Goal: Transaction & Acquisition: Obtain resource

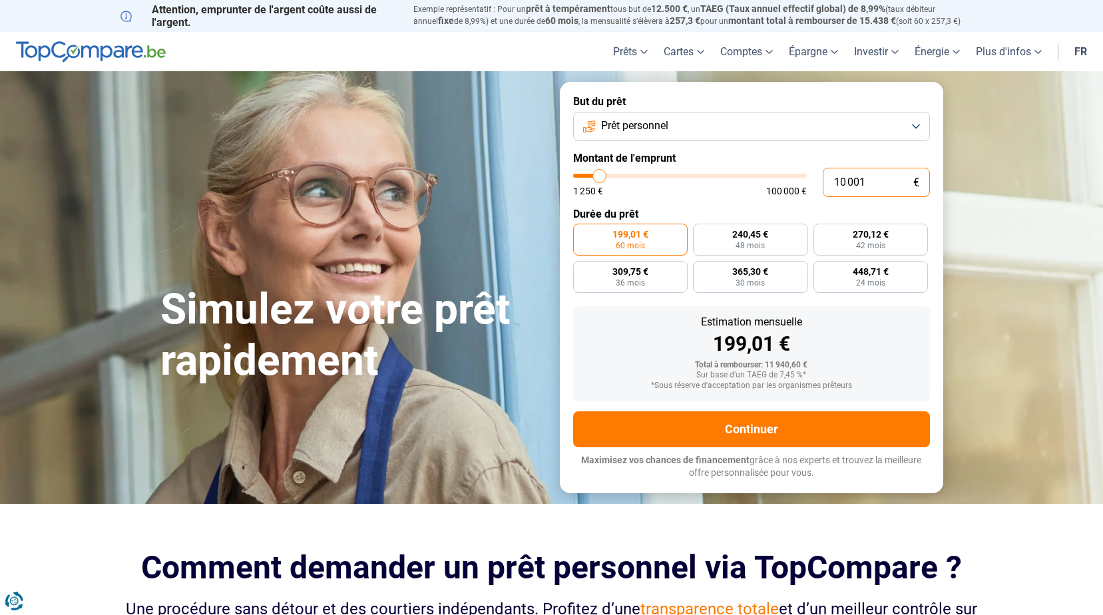
click at [873, 183] on input "10 001" at bounding box center [876, 182] width 107 height 29
drag, startPoint x: 867, startPoint y: 183, endPoint x: 825, endPoint y: 182, distance: 41.9
click at [825, 182] on input "10 001" at bounding box center [876, 182] width 107 height 29
type input "0"
type input "1250"
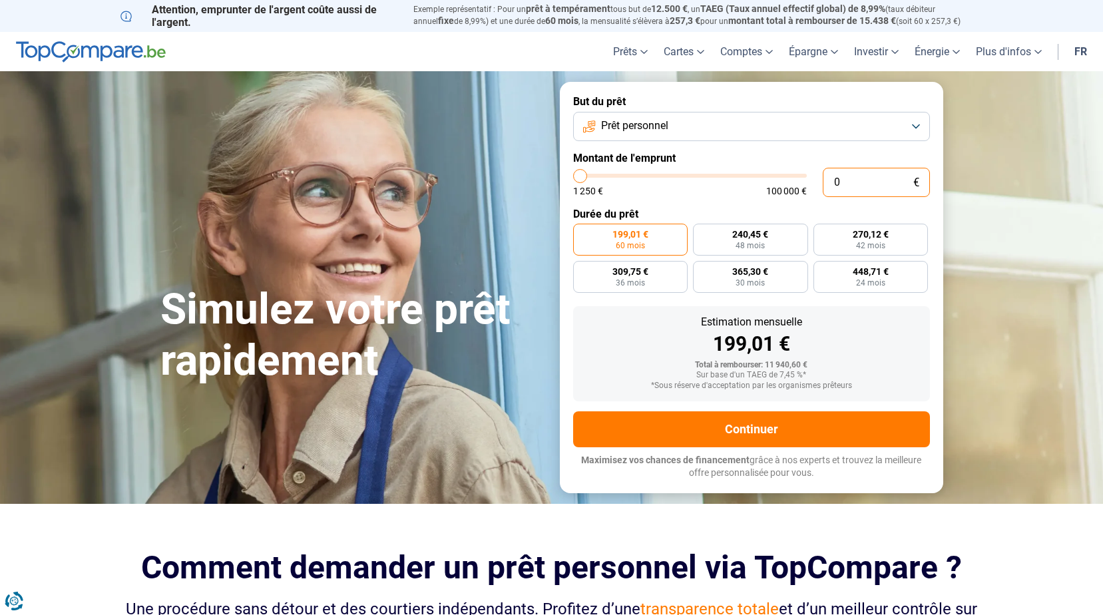
type input "1 250"
type input "1250"
radio input "true"
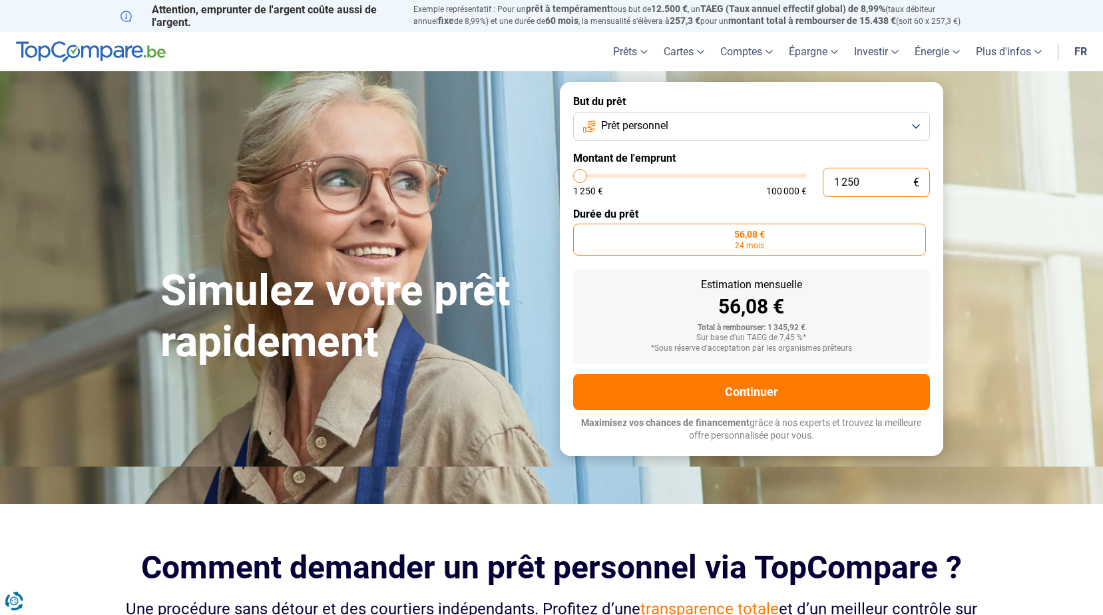
type input "12 502"
type input "12500"
type input "125 020"
type input "100000"
type input "12 502"
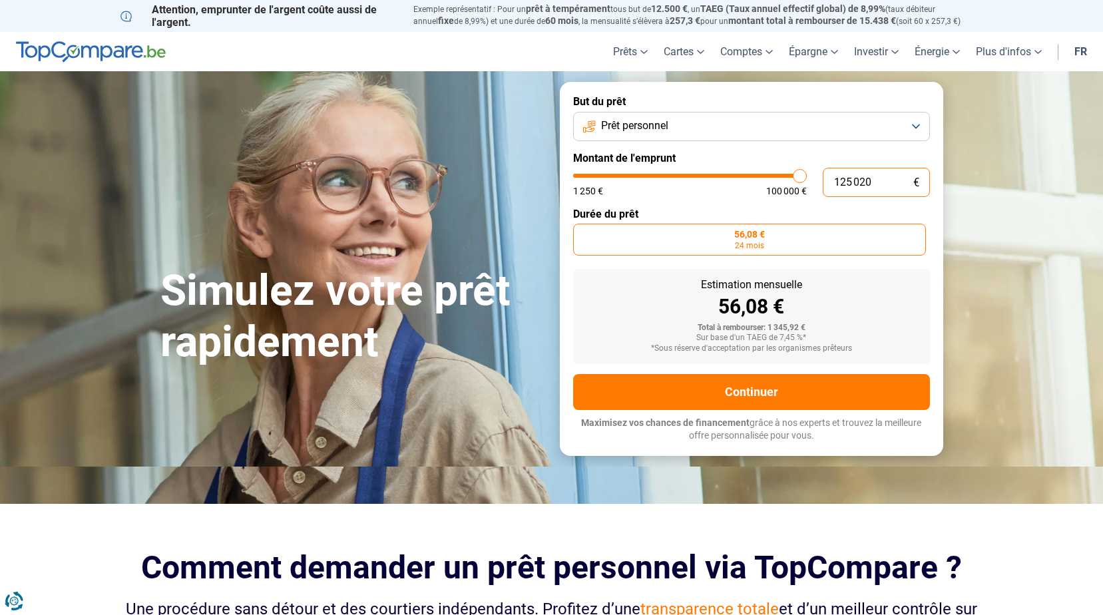
type input "12500"
type input "1 250"
type input "1250"
type input "125"
type input "1250"
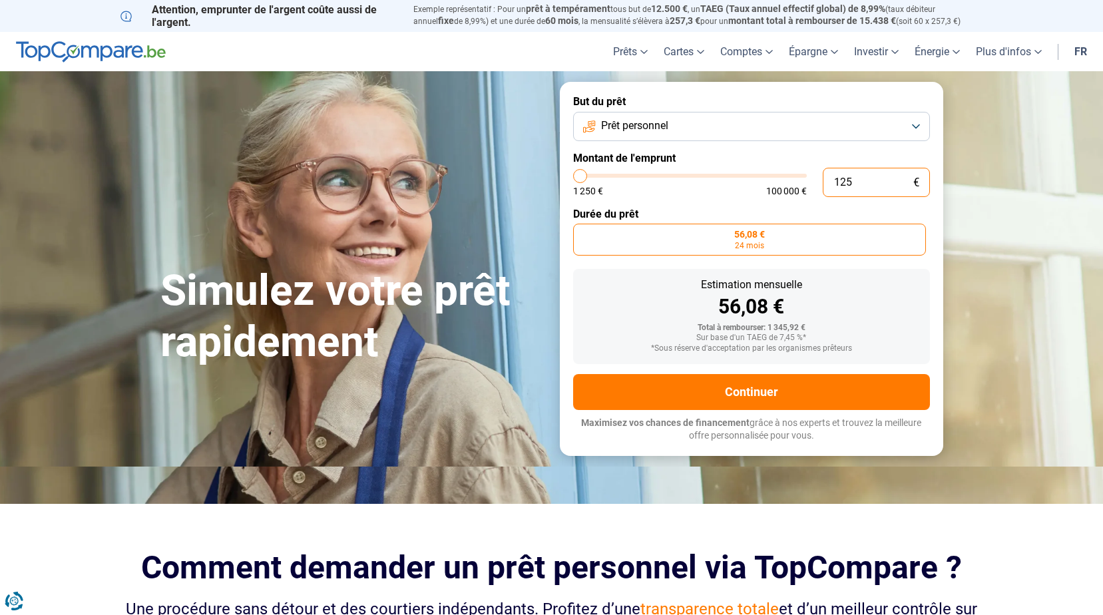
type input "12"
type input "1250"
type input "1"
type input "1250"
type input "0"
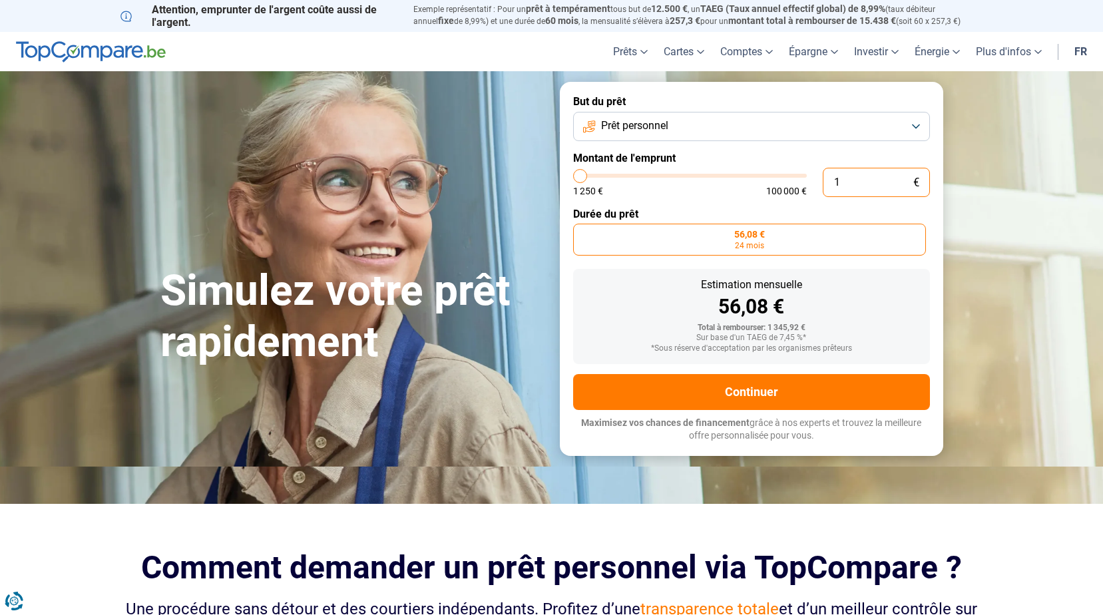
type input "1250"
type input "2"
type input "1250"
type input "20"
type input "1250"
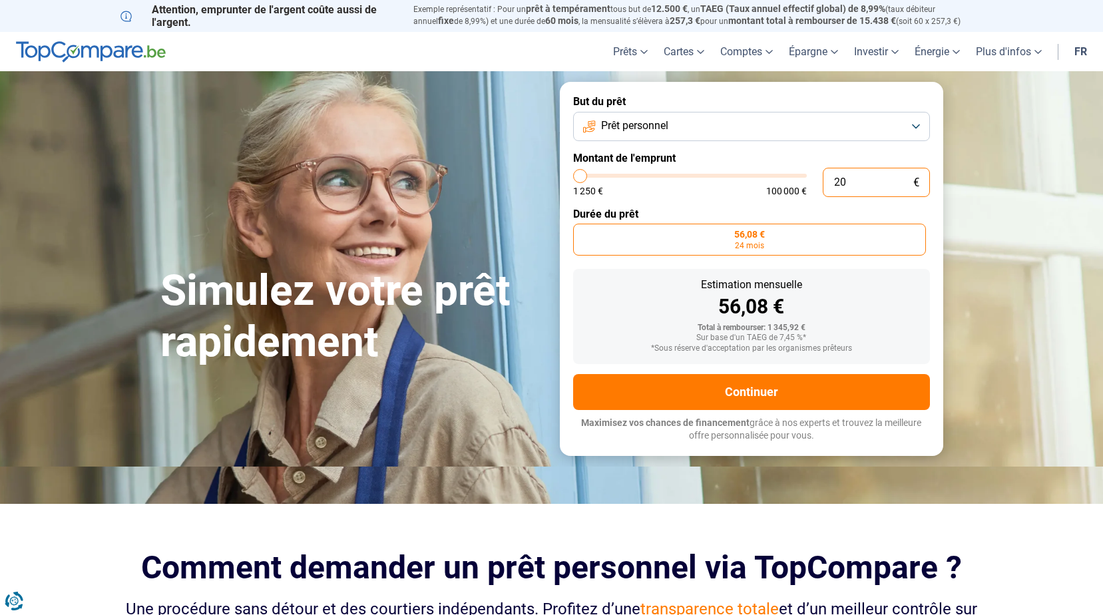
type input "200"
type input "1250"
type input "2 000"
type input "2000"
click at [843, 212] on label "Durée du prêt" at bounding box center [751, 214] width 357 height 13
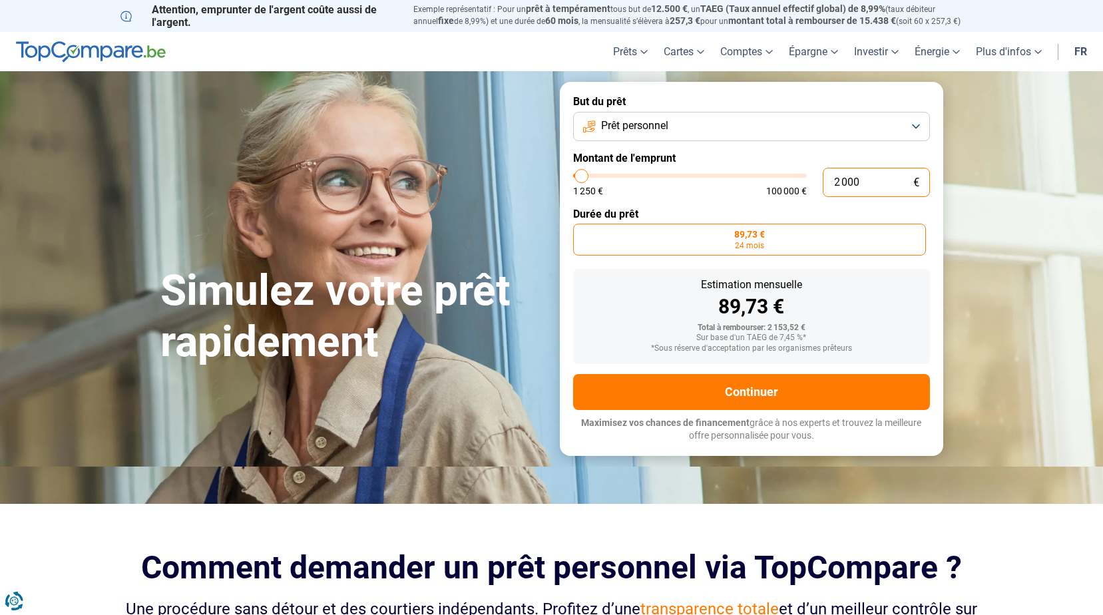
drag, startPoint x: 861, startPoint y: 182, endPoint x: 825, endPoint y: 182, distance: 36.0
click at [825, 182] on input "2 000" at bounding box center [876, 182] width 107 height 29
type input "1"
type input "1250"
type input "15"
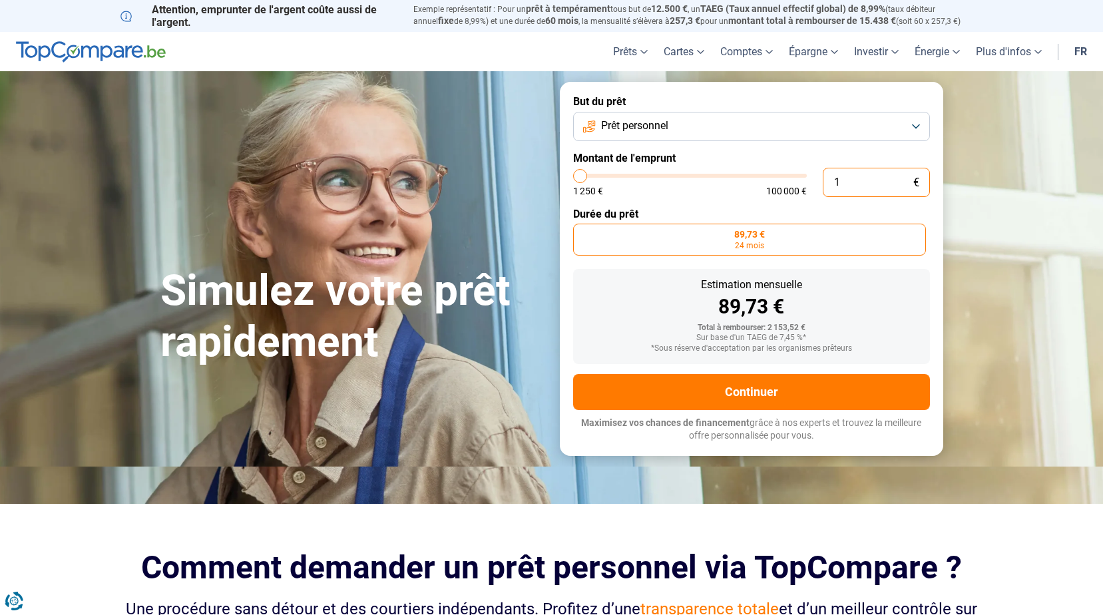
type input "1250"
type input "150"
type input "1250"
type input "1 500"
type input "1500"
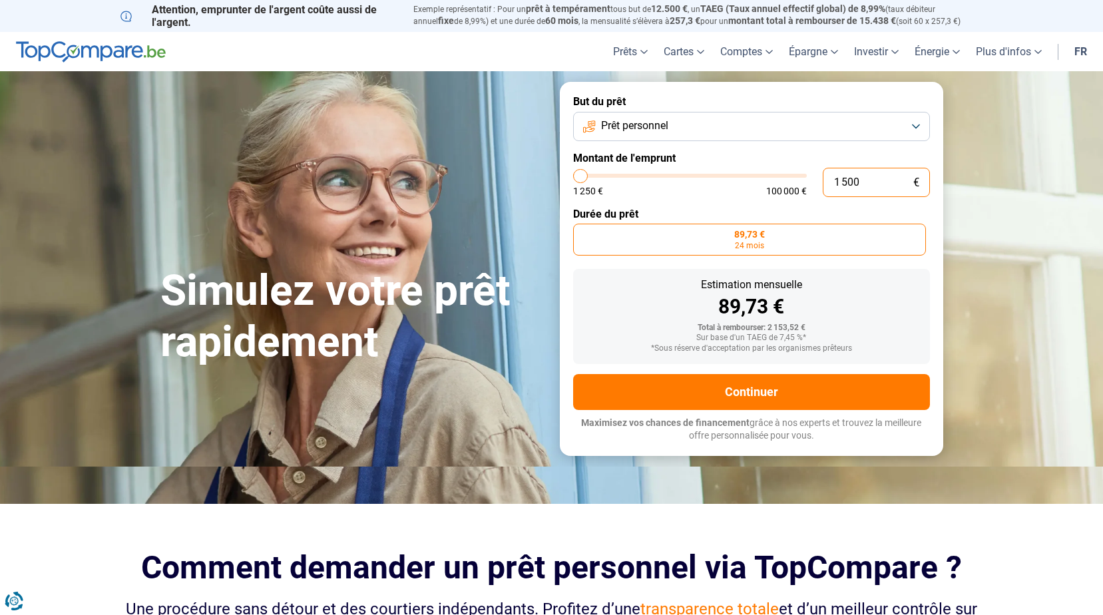
type input "1 500"
click at [810, 204] on form "But du prêt Prêt personnel Montant de l'emprunt 1 500 € 1 250 € 100 000 € Durée…" at bounding box center [751, 268] width 383 height 373
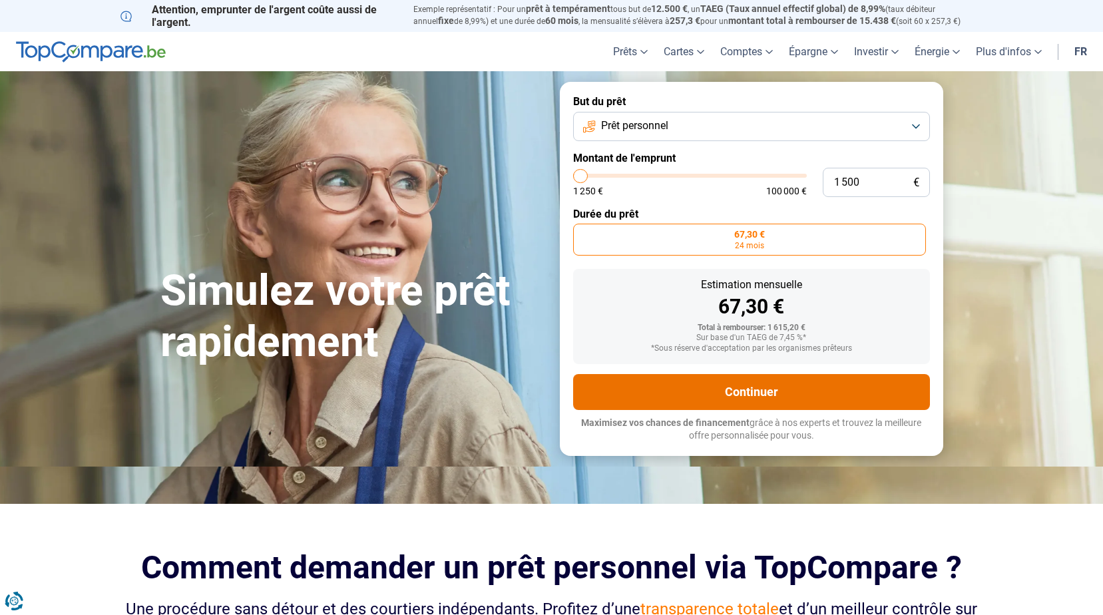
click at [760, 392] on button "Continuer" at bounding box center [751, 392] width 357 height 36
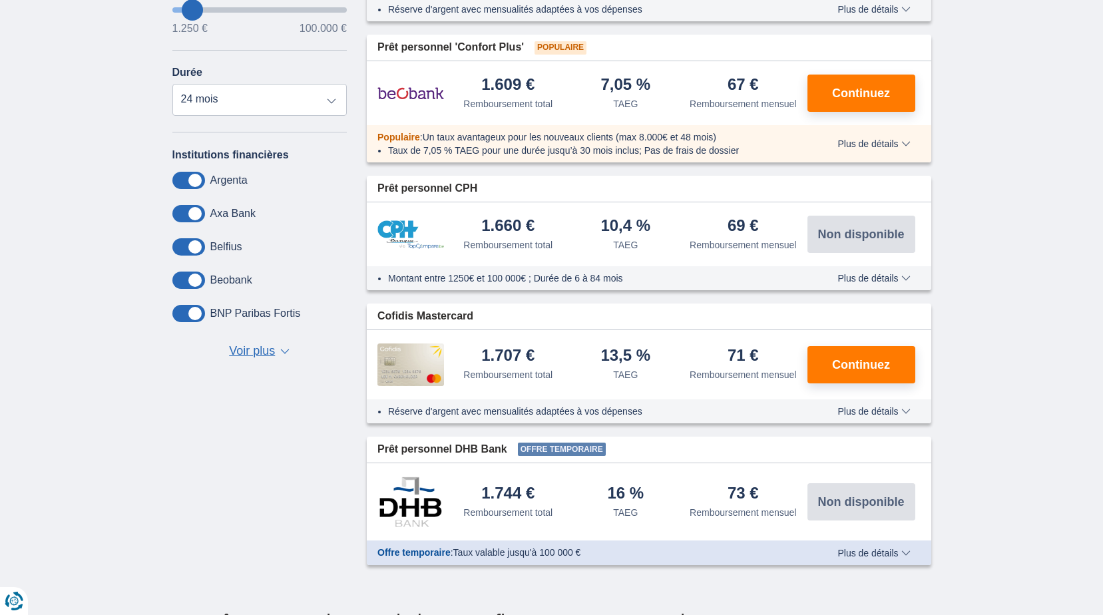
scroll to position [399, 0]
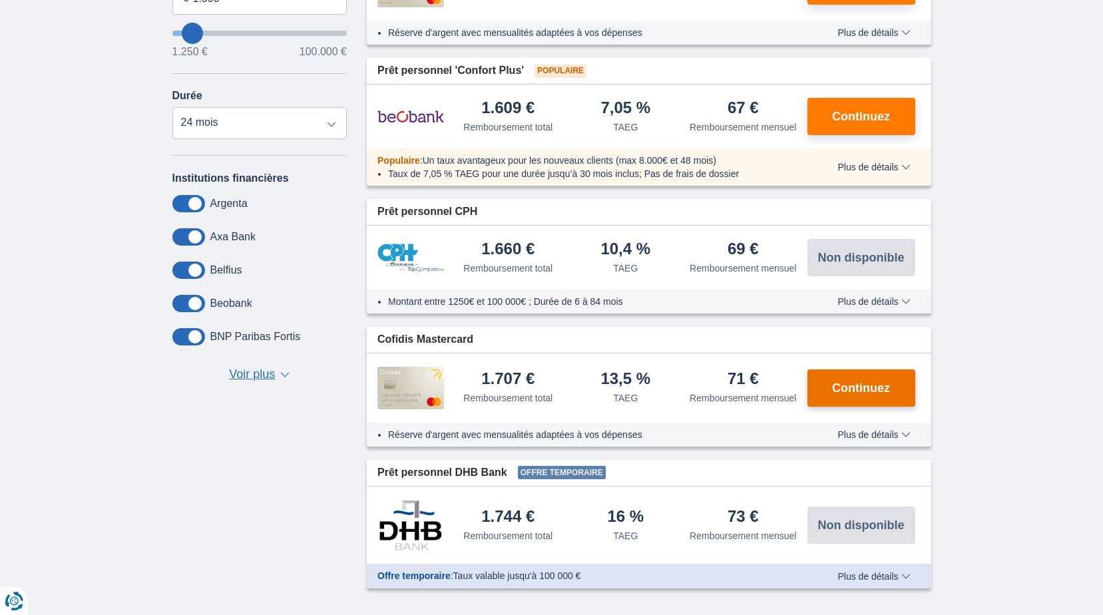
click at [854, 390] on span "Continuez" at bounding box center [861, 388] width 58 height 12
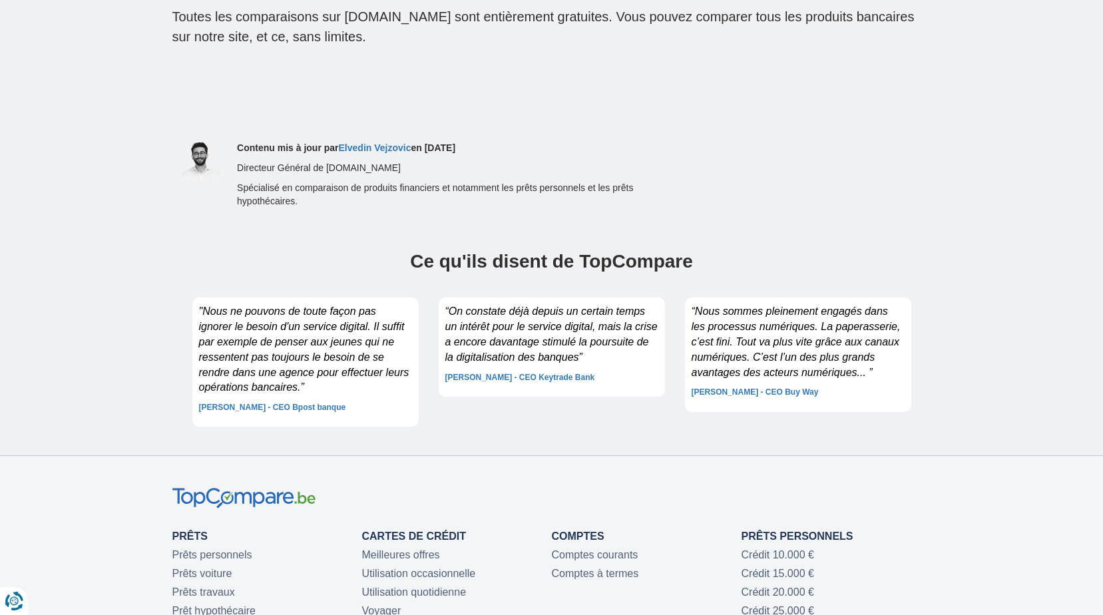
scroll to position [3014, 0]
